Goal: Task Accomplishment & Management: Complete application form

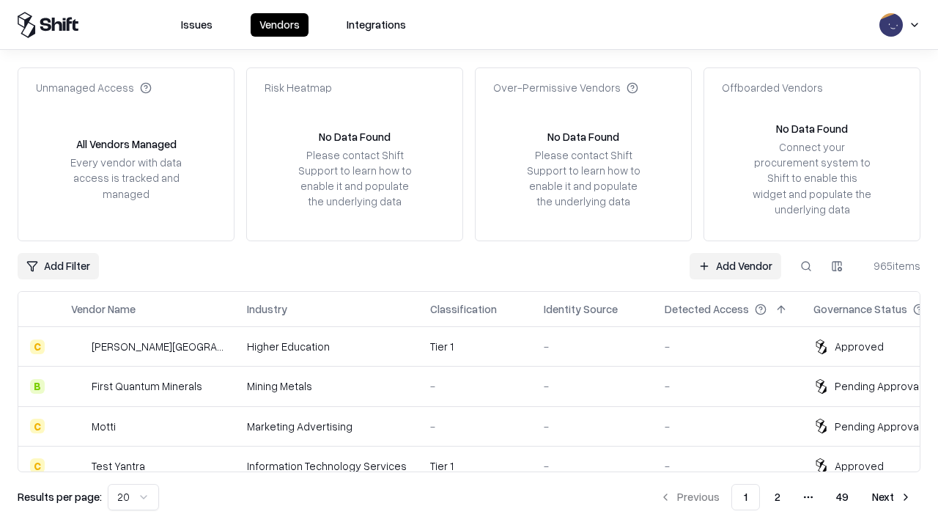
click at [735, 265] on link "Add Vendor" at bounding box center [736, 266] width 92 height 26
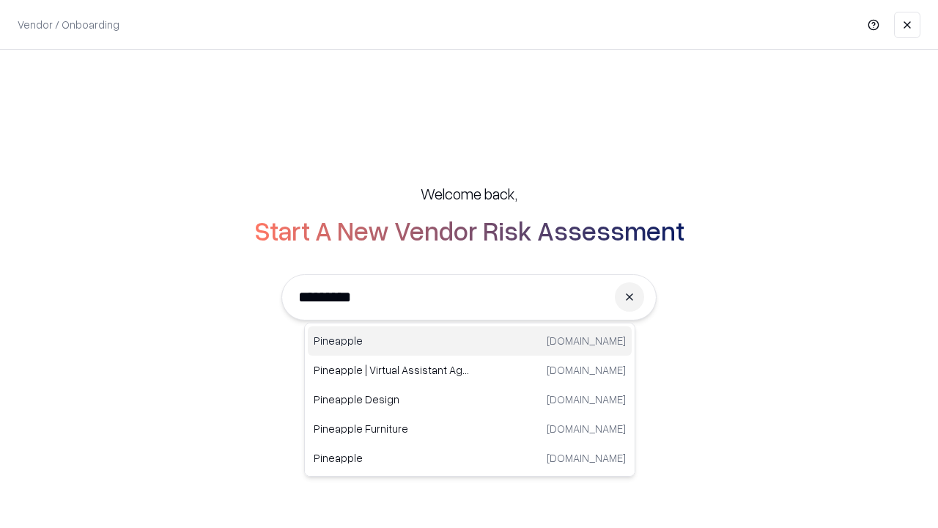
click at [470, 341] on div "Pineapple [DOMAIN_NAME]" at bounding box center [470, 340] width 324 height 29
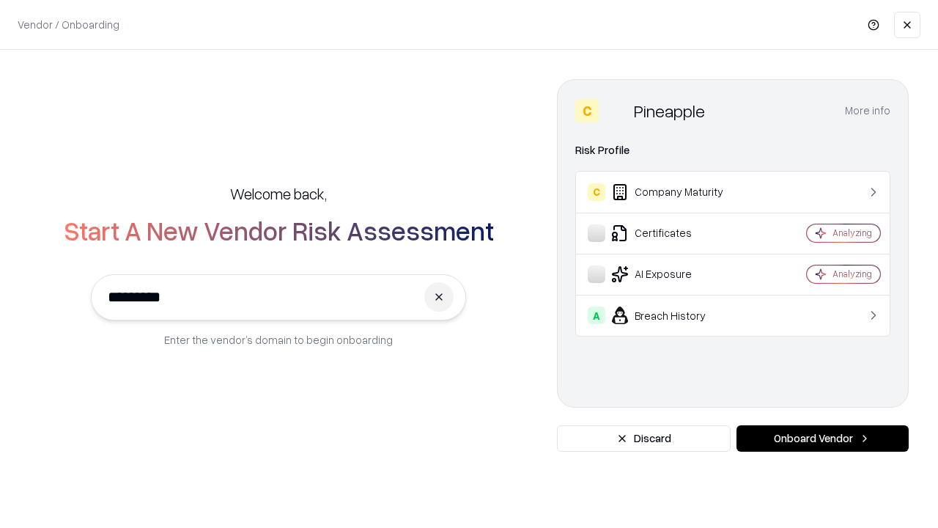
type input "*********"
click at [823, 438] on button "Onboard Vendor" at bounding box center [823, 438] width 172 height 26
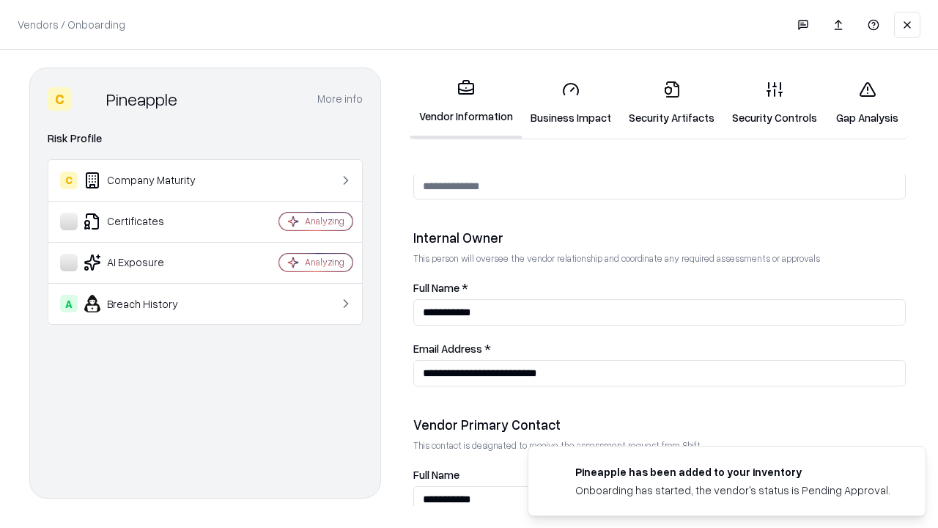
scroll to position [760, 0]
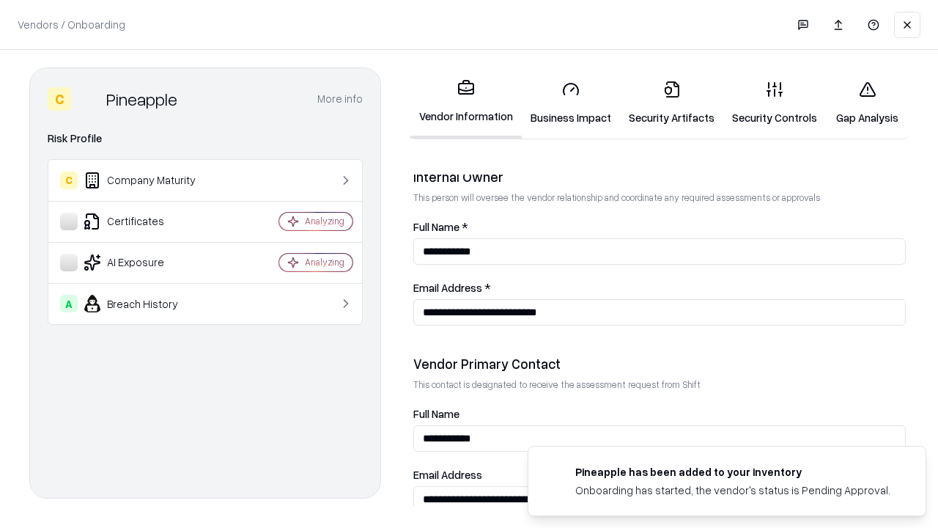
click at [672, 103] on link "Security Artifacts" at bounding box center [671, 103] width 103 height 68
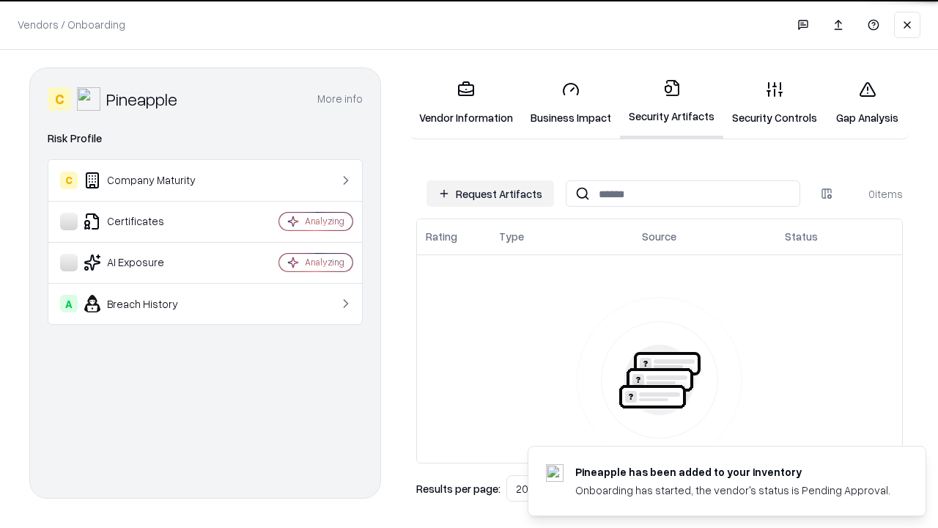
click at [491, 194] on button "Request Artifacts" at bounding box center [491, 193] width 128 height 26
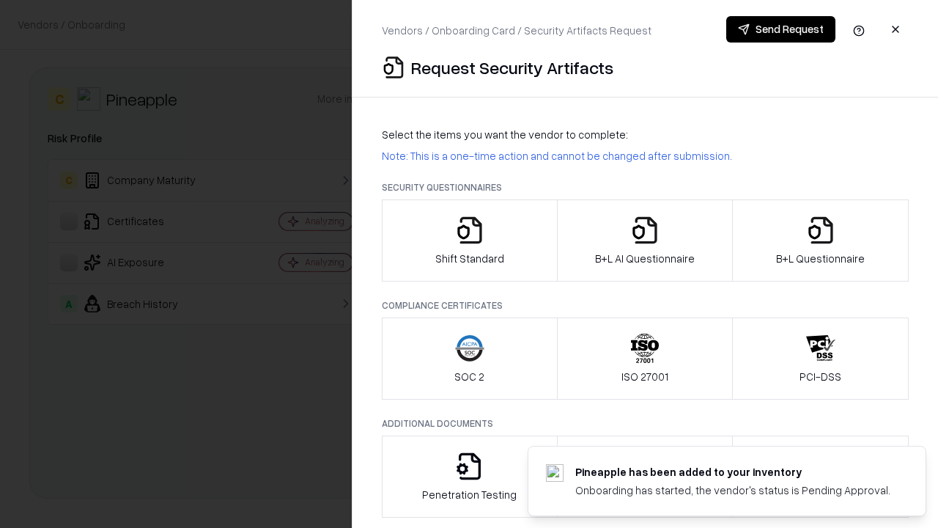
click at [820, 240] on icon "button" at bounding box center [821, 230] width 29 height 29
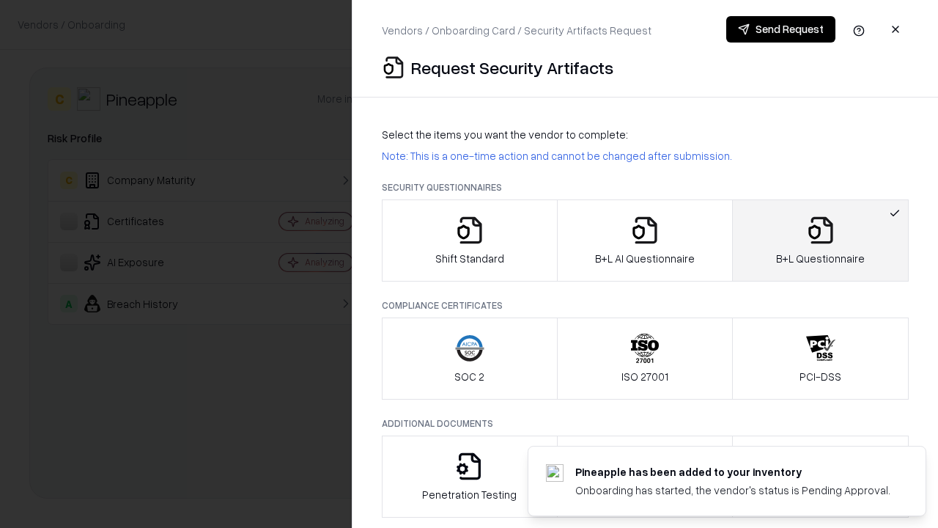
click at [644, 240] on icon "button" at bounding box center [645, 230] width 29 height 29
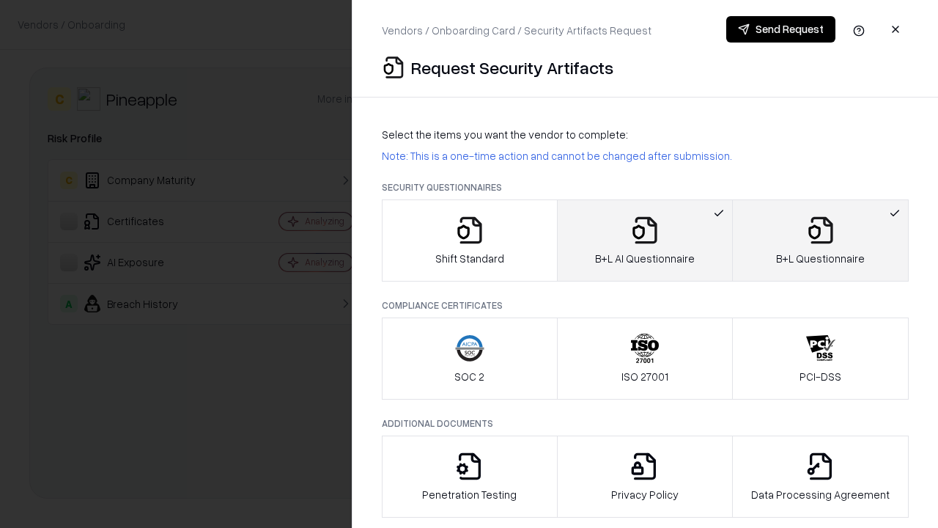
click at [781, 29] on button "Send Request" at bounding box center [781, 29] width 109 height 26
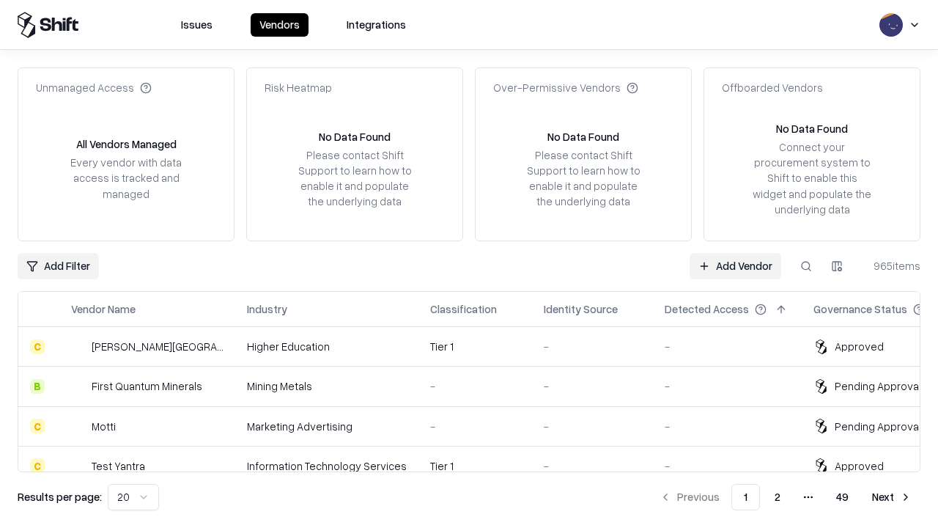
click at [735, 265] on link "Add Vendor" at bounding box center [736, 266] width 92 height 26
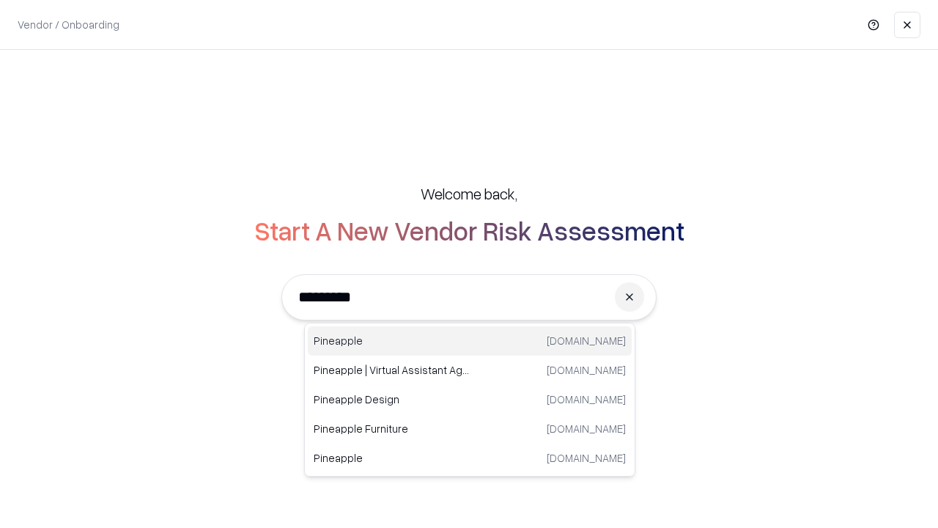
click at [470, 341] on div "Pineapple [DOMAIN_NAME]" at bounding box center [470, 340] width 324 height 29
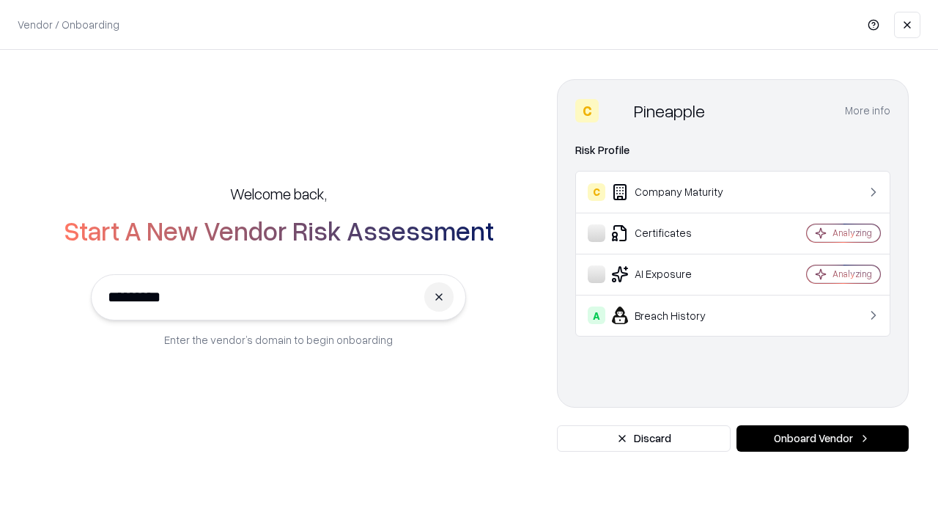
type input "*********"
click at [823, 438] on button "Onboard Vendor" at bounding box center [823, 438] width 172 height 26
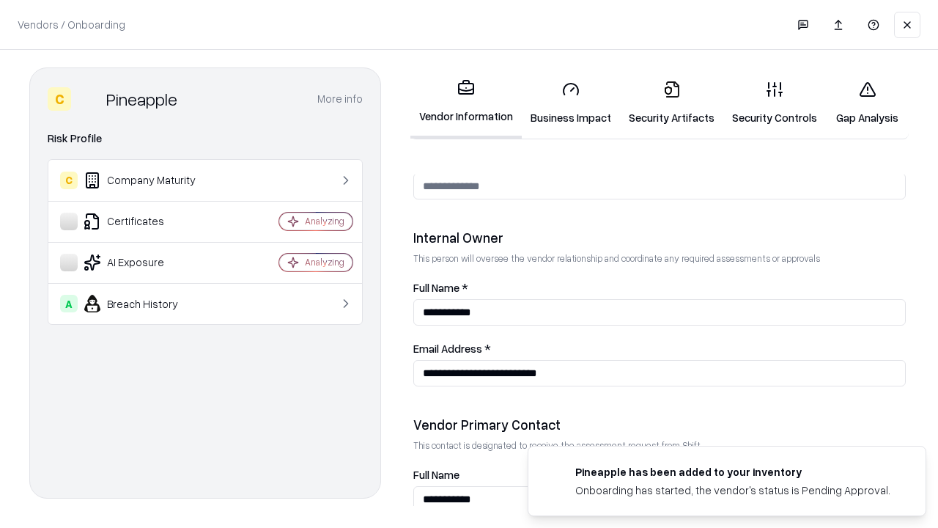
scroll to position [760, 0]
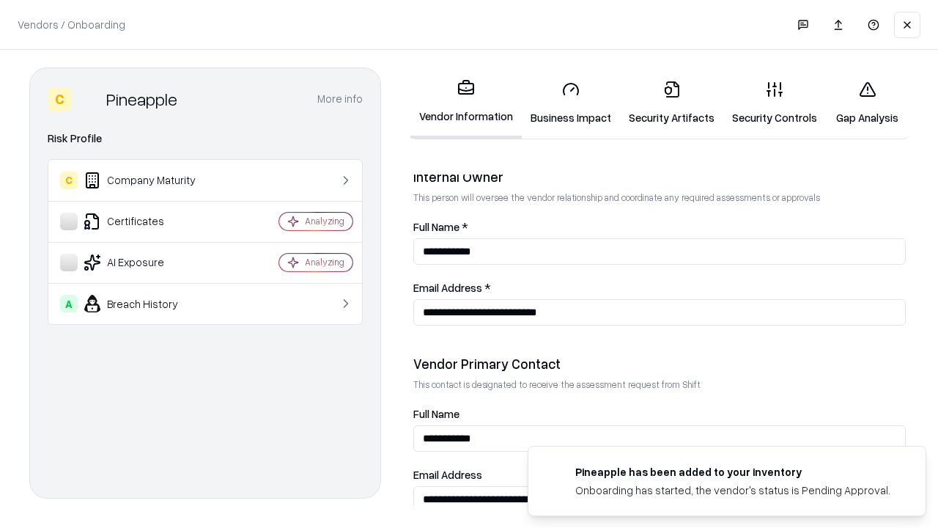
click at [867, 103] on link "Gap Analysis" at bounding box center [867, 103] width 83 height 68
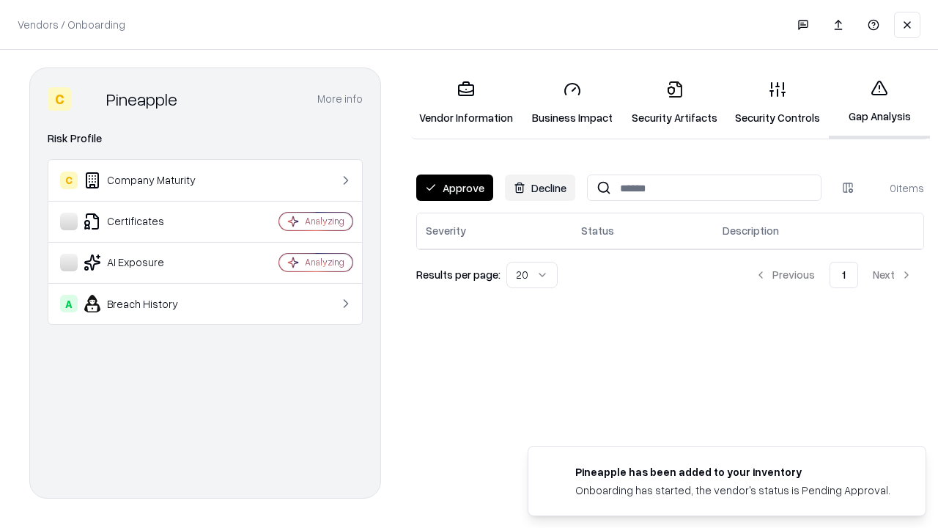
click at [455, 188] on button "Approve" at bounding box center [454, 188] width 77 height 26
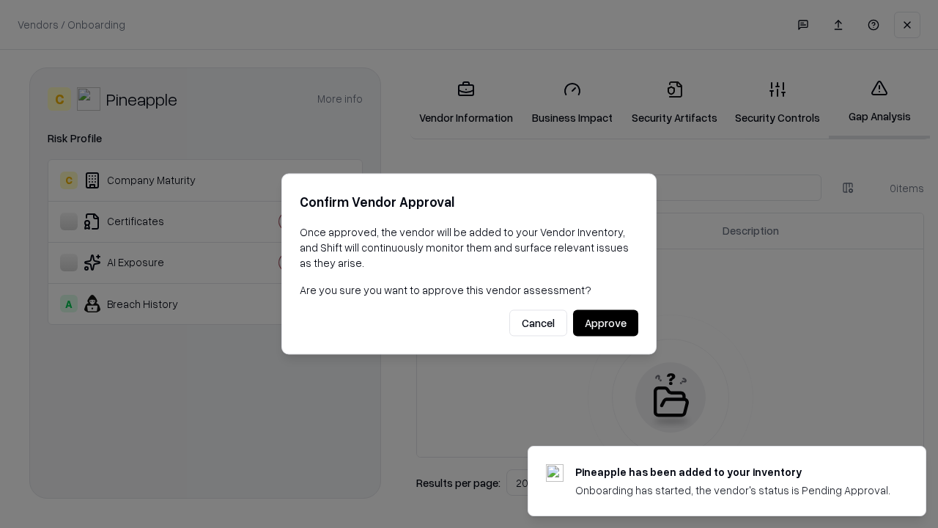
click at [606, 323] on button "Approve" at bounding box center [605, 323] width 65 height 26
